Goal: Task Accomplishment & Management: Use online tool/utility

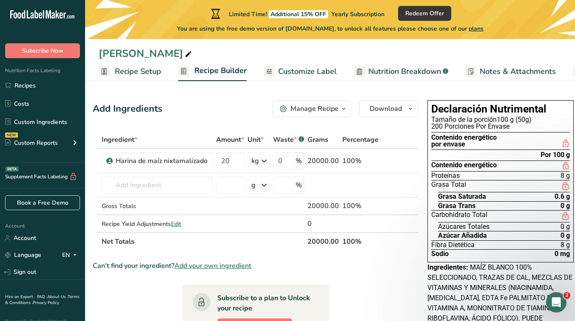
click at [435, 145] on div "Contenido energético por envase" at bounding box center [463, 141] width 65 height 14
click at [432, 135] on div "Contenido energético por envase" at bounding box center [463, 141] width 65 height 14
click at [384, 105] on span "Download" at bounding box center [386, 109] width 32 height 10
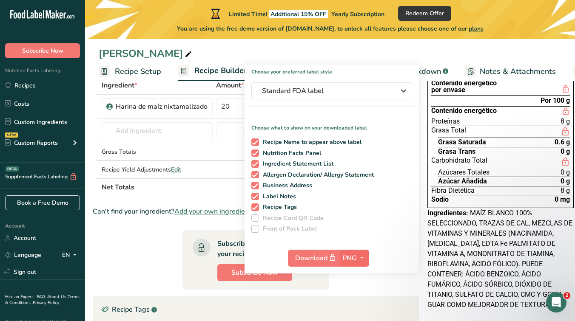
scroll to position [59, 0]
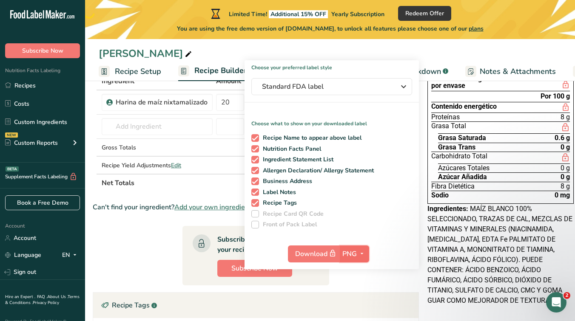
click at [361, 257] on icon "button" at bounding box center [361, 254] width 7 height 11
click at [359, 299] on link "SVG" at bounding box center [355, 300] width 27 height 14
click at [253, 213] on span at bounding box center [255, 214] width 8 height 8
click at [253, 226] on span at bounding box center [255, 225] width 8 height 8
click at [252, 214] on span at bounding box center [255, 214] width 8 height 8
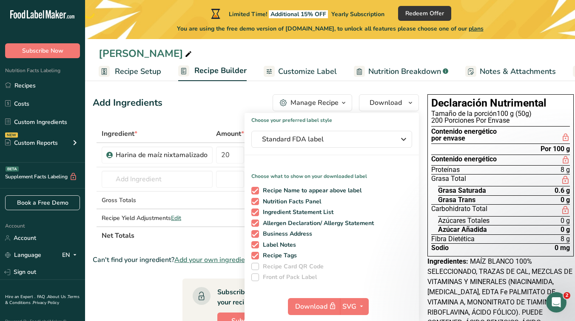
scroll to position [0, 0]
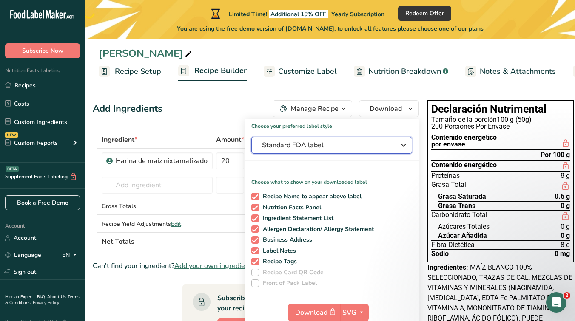
click at [377, 140] on span "Standard FDA label" at bounding box center [326, 145] width 128 height 10
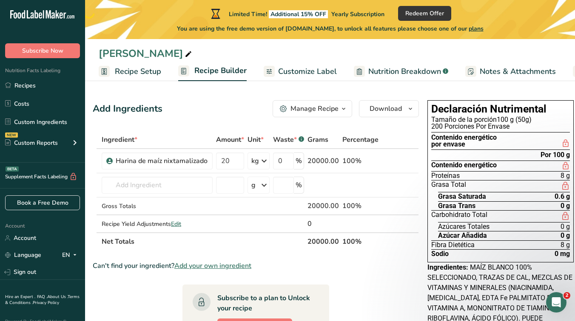
click at [354, 96] on section "Add Ingredients Manage Recipe Delete Recipe Duplicate Recipe Scale Recipe Save …" at bounding box center [324, 293] width 490 height 421
click at [136, 70] on span "Recipe Setup" at bounding box center [138, 71] width 46 height 11
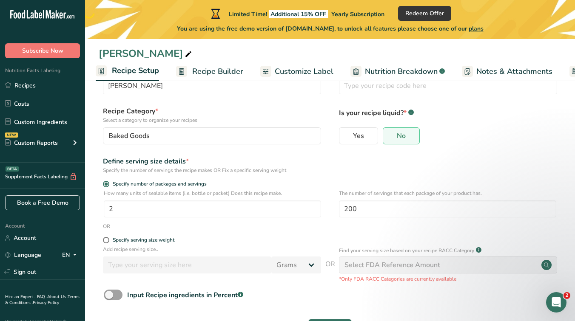
scroll to position [70, 0]
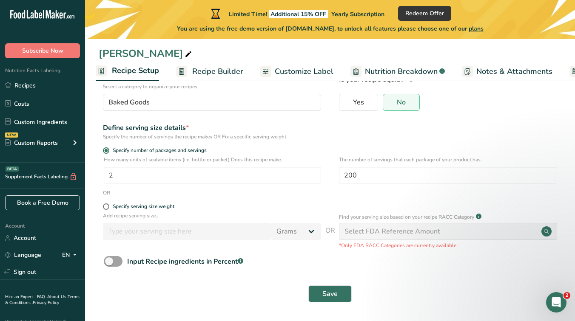
click at [206, 66] on span "Recipe Builder" at bounding box center [217, 71] width 51 height 11
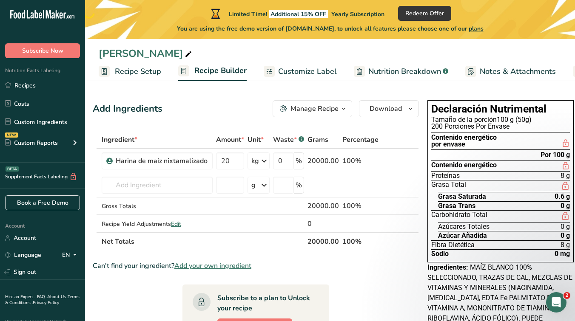
click at [126, 71] on span "Recipe Setup" at bounding box center [138, 71] width 46 height 11
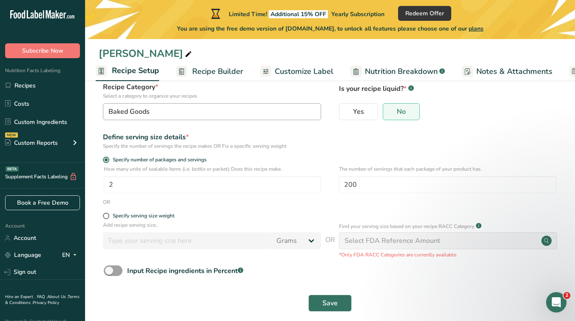
scroll to position [70, 0]
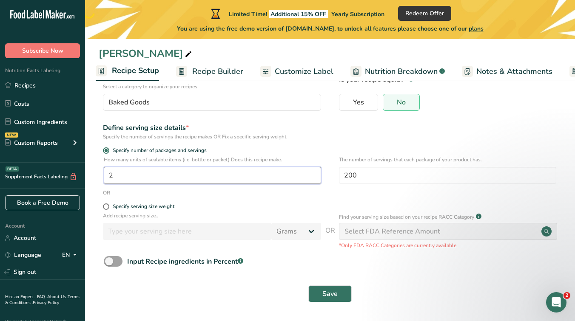
click at [171, 177] on input "2" at bounding box center [212, 175] width 217 height 17
click at [412, 174] on input "200" at bounding box center [447, 175] width 217 height 17
click at [195, 178] on input "2" at bounding box center [212, 175] width 217 height 17
drag, startPoint x: 190, startPoint y: 175, endPoint x: 98, endPoint y: 175, distance: 92.3
click at [98, 175] on section "Recipe name * [PERSON_NAME] Recipe code .a-a{fill:#347362;}.b-a{fill:#fff;} Rec…" at bounding box center [330, 167] width 490 height 308
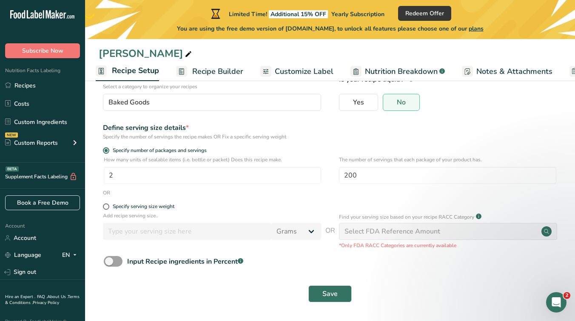
click at [131, 210] on div "Specify serving size weight" at bounding box center [212, 208] width 218 height 9
click at [134, 206] on div "Specify serving size weight" at bounding box center [144, 207] width 62 height 6
click at [108, 206] on input "Specify serving size weight" at bounding box center [106, 207] width 6 height 6
radio input "true"
radio input "false"
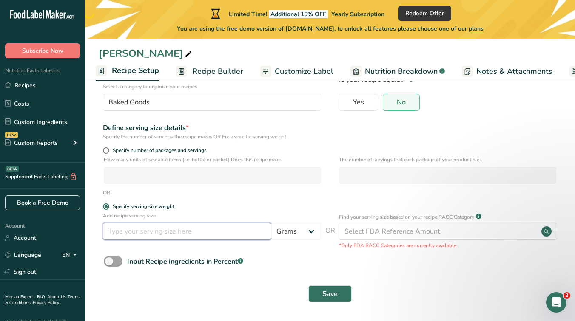
click at [129, 224] on input "number" at bounding box center [187, 231] width 168 height 17
type input "100"
click at [269, 200] on form "Recipe name * [PERSON_NAME] Recipe code .a-a{fill:#347362;}.b-a{fill:#fff;} Rec…" at bounding box center [330, 169] width 463 height 278
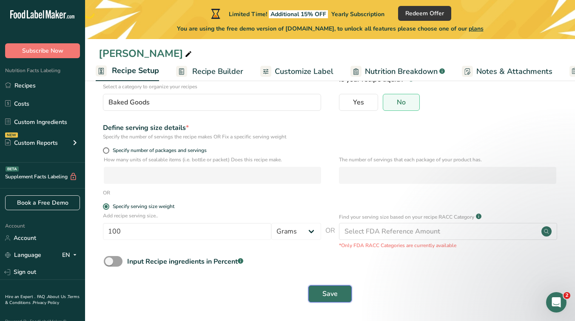
click at [335, 296] on span "Save" at bounding box center [329, 294] width 15 height 10
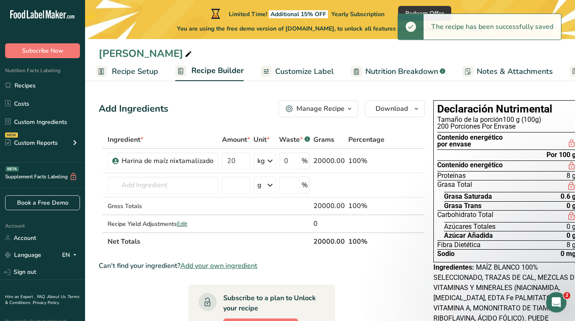
scroll to position [0, 6]
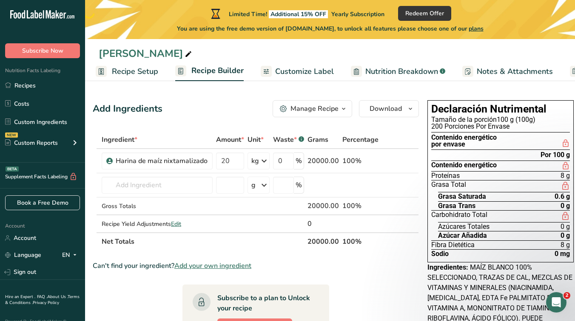
drag, startPoint x: 518, startPoint y: 120, endPoint x: 530, endPoint y: 120, distance: 12.3
click at [530, 120] on div "Tamaño de la porción 100 g (100g)" at bounding box center [500, 120] width 139 height 7
drag, startPoint x: 533, startPoint y: 120, endPoint x: 511, endPoint y: 120, distance: 22.1
click at [511, 120] on div "Tamaño de la porción 100 g (100g)" at bounding box center [500, 120] width 139 height 7
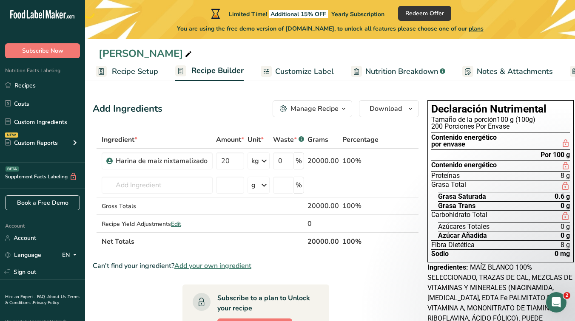
click at [511, 120] on div "Tamaño de la porción 100 g (100g)" at bounding box center [500, 120] width 139 height 7
